Goal: Task Accomplishment & Management: Manage account settings

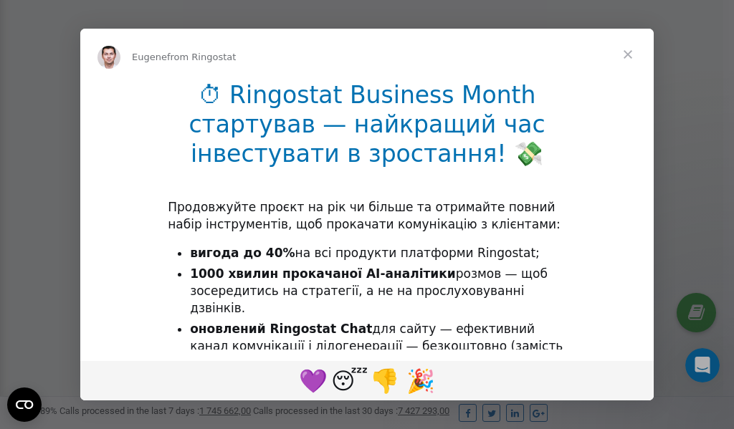
click at [632, 57] on span "Close" at bounding box center [628, 55] width 52 height 52
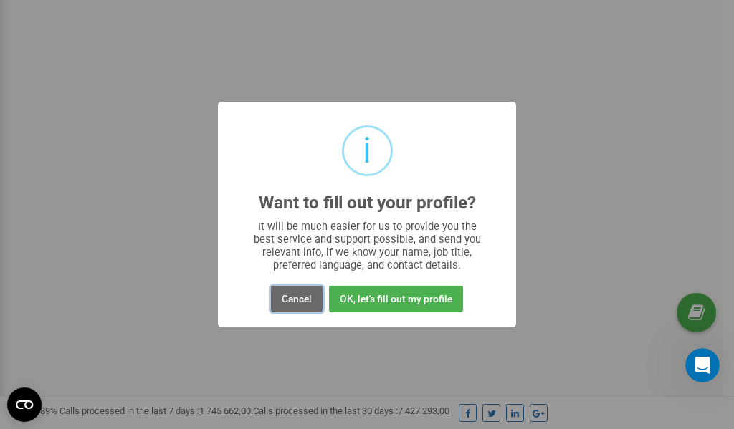
click at [305, 303] on button "Cancel" at bounding box center [297, 299] width 52 height 27
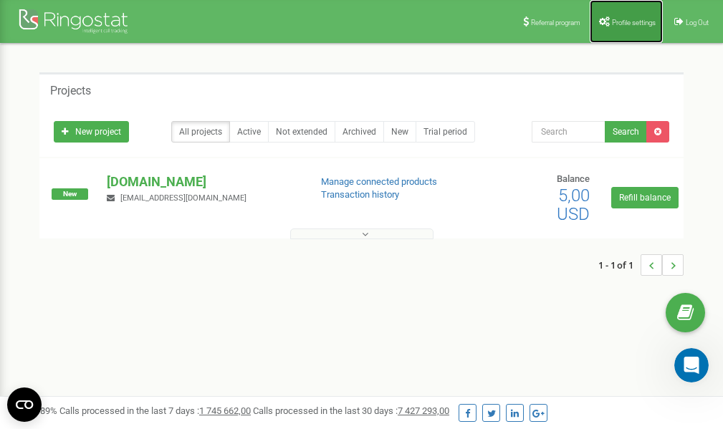
click at [612, 27] on link "Profile settings" at bounding box center [626, 21] width 73 height 43
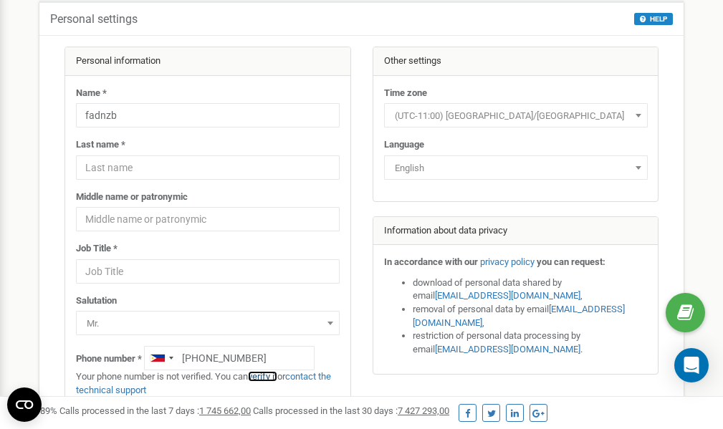
click at [271, 376] on link "verify it" at bounding box center [262, 376] width 29 height 11
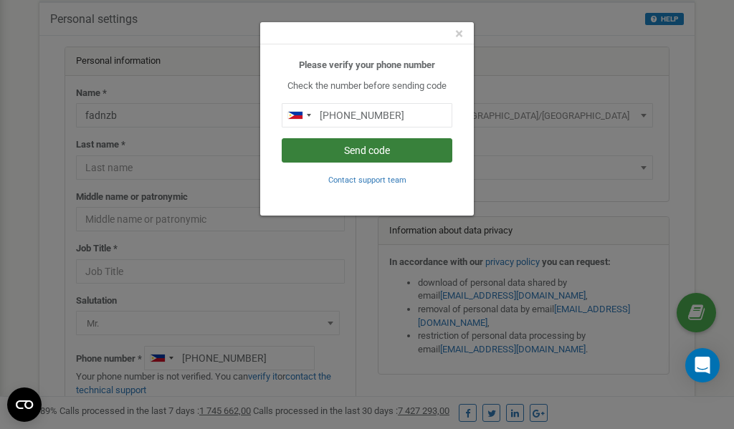
click at [359, 150] on button "Send code" at bounding box center [367, 150] width 171 height 24
